Goal: Check status: Check status

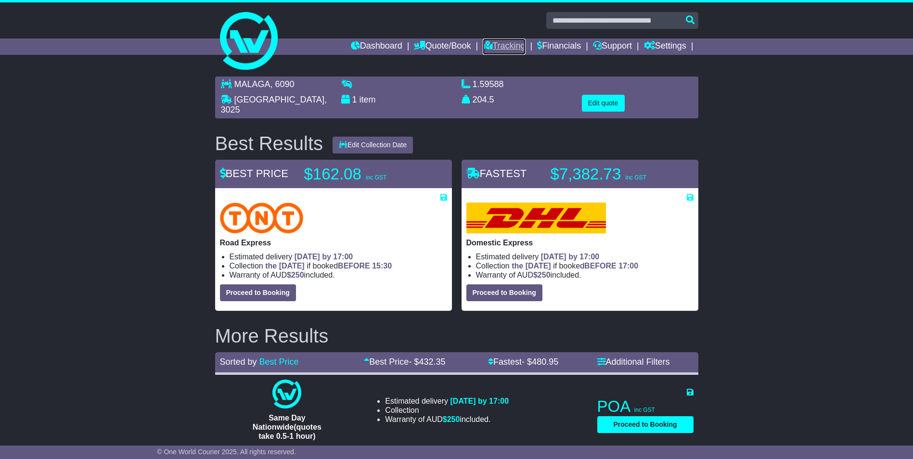
click at [487, 44] on icon at bounding box center [488, 45] width 10 height 9
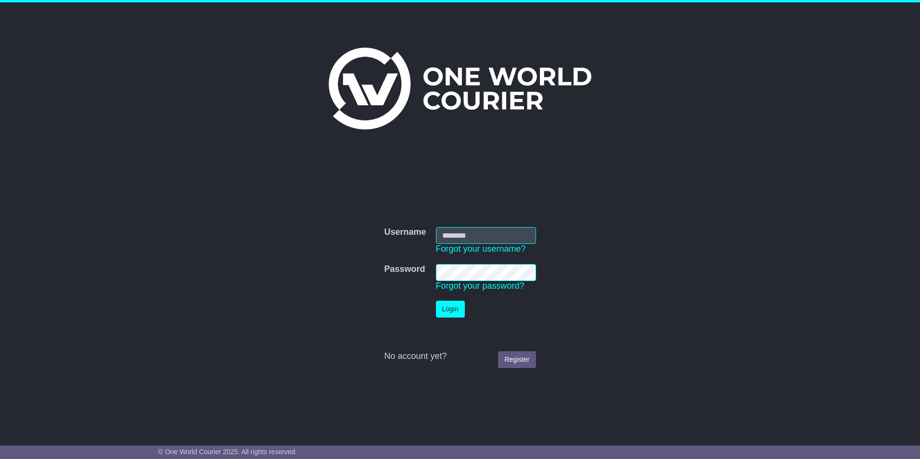
type input "**********"
click at [461, 313] on button "Login" at bounding box center [450, 309] width 29 height 17
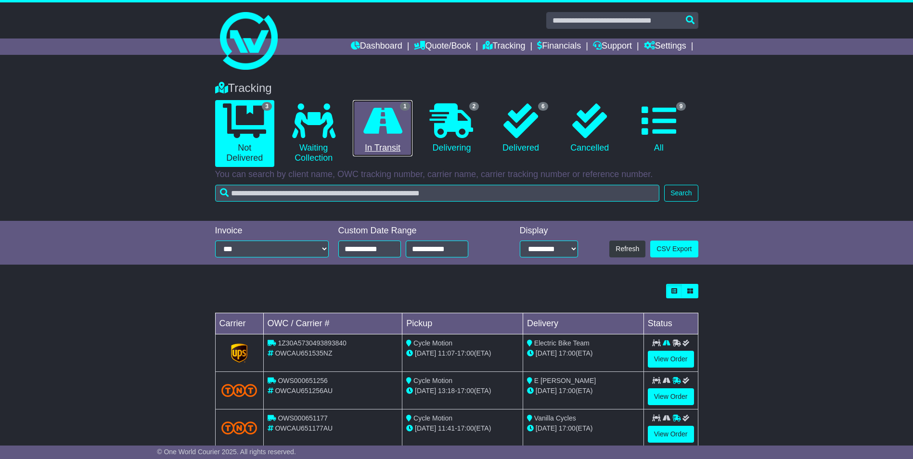
click at [385, 128] on icon at bounding box center [382, 120] width 39 height 35
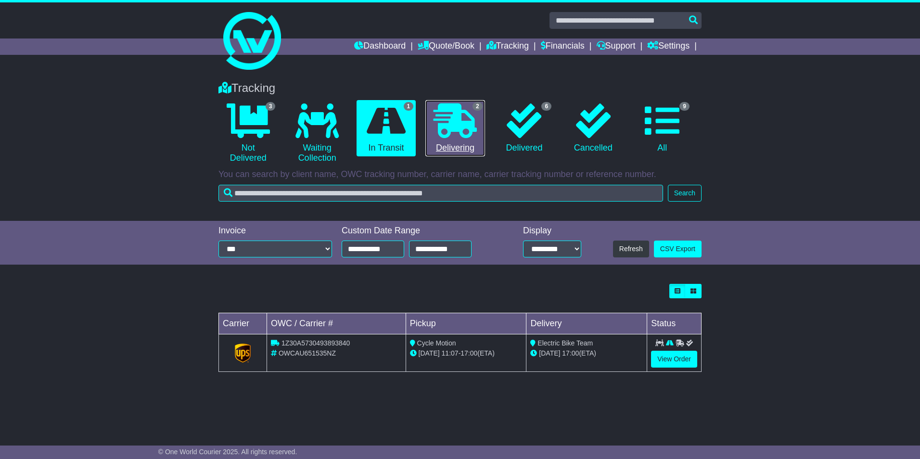
click at [445, 128] on icon at bounding box center [455, 120] width 43 height 35
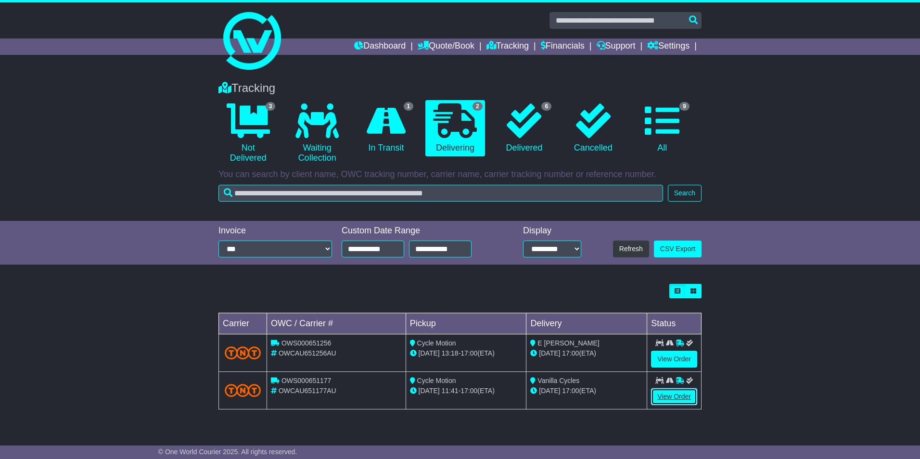
click at [656, 400] on link "View Order" at bounding box center [674, 396] width 46 height 17
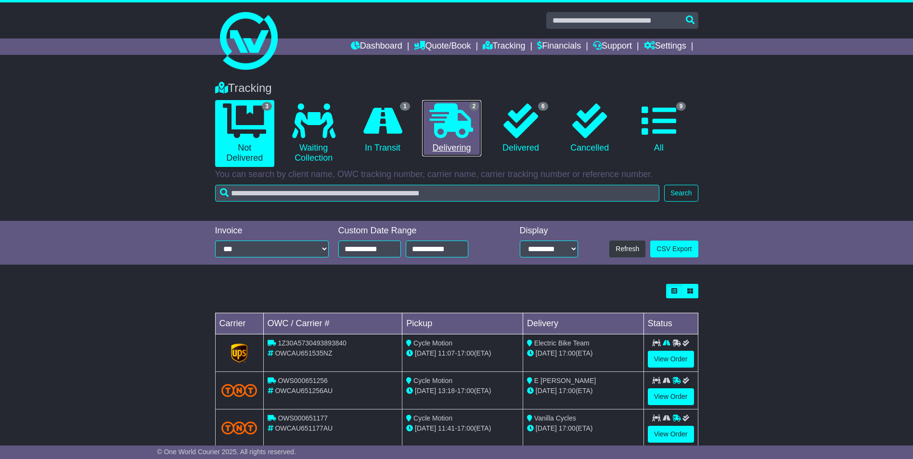
click at [458, 132] on icon at bounding box center [451, 120] width 43 height 35
